Goal: Find specific page/section

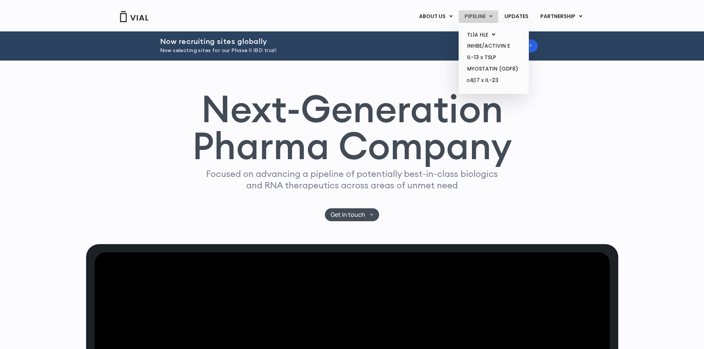
click at [473, 14] on link "PIPELINE" at bounding box center [478, 16] width 40 height 13
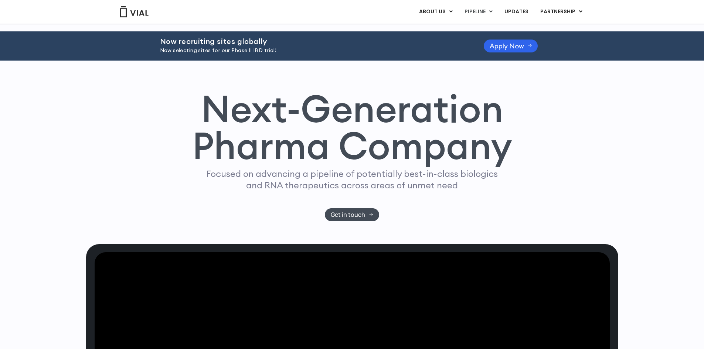
scroll to position [547, 0]
